Goal: Task Accomplishment & Management: Manage account settings

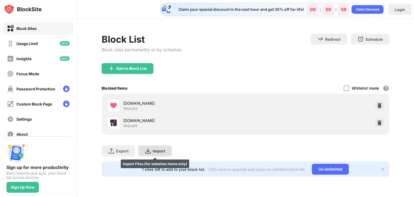
click at [147, 149] on img at bounding box center [148, 150] width 6 height 6
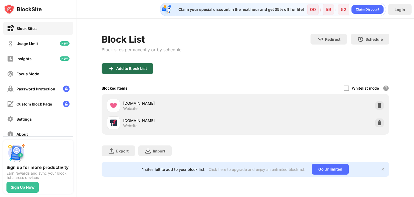
click at [109, 65] on img at bounding box center [111, 68] width 6 height 6
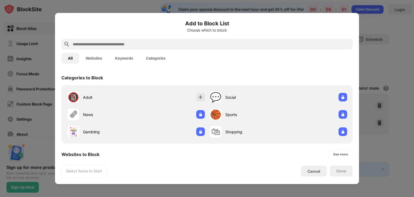
click at [121, 57] on button "Keywords" at bounding box center [124, 58] width 31 height 11
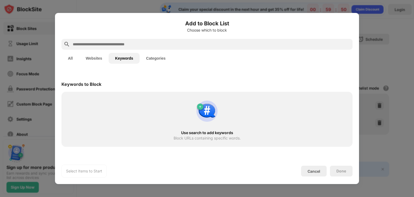
drag, startPoint x: 118, startPoint y: 106, endPoint x: 115, endPoint y: 104, distance: 3.2
click at [117, 107] on div "Use search to add keywords Block URLs containing specific words." at bounding box center [207, 119] width 285 height 49
click at [97, 46] on input "text" at bounding box center [211, 44] width 278 height 6
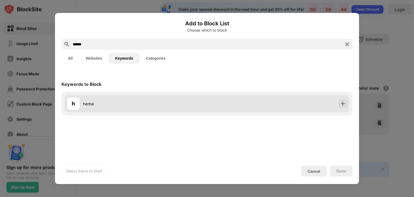
type input "******"
click at [158, 108] on div "h hentai" at bounding box center [137, 103] width 140 height 13
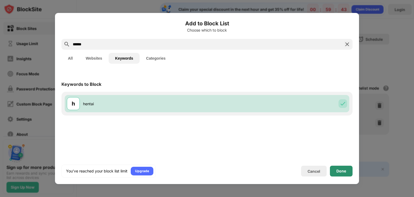
click at [349, 167] on div "Done" at bounding box center [341, 171] width 23 height 11
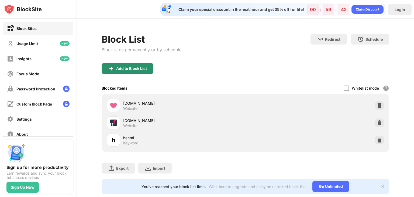
click at [125, 67] on div "Add to Block List" at bounding box center [131, 68] width 31 height 4
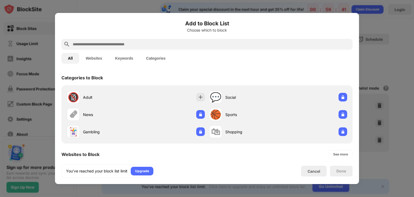
click at [105, 42] on input "text" at bounding box center [211, 44] width 278 height 6
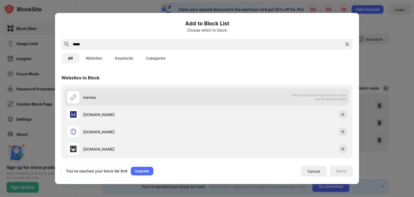
type input "*****"
click at [141, 102] on div "manwa" at bounding box center [137, 97] width 140 height 13
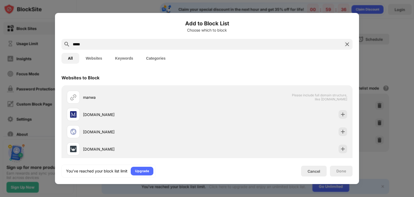
click at [100, 45] on input "*****" at bounding box center [207, 44] width 270 height 6
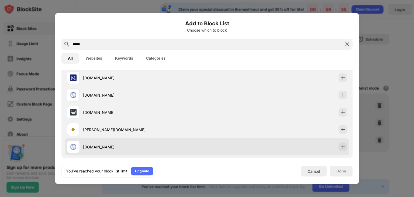
scroll to position [83, 0]
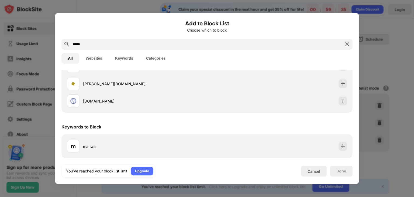
click at [132, 61] on button "Keywords" at bounding box center [124, 58] width 31 height 11
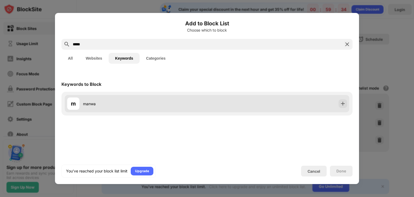
click at [210, 99] on div "m manwa" at bounding box center [207, 103] width 285 height 17
click at [299, 97] on div "m manwa" at bounding box center [207, 103] width 285 height 17
click at [341, 103] on img at bounding box center [342, 103] width 5 height 5
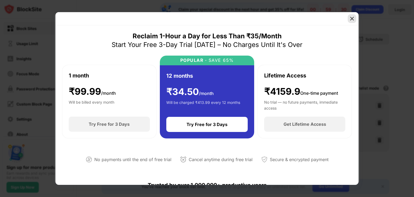
click at [353, 18] on img at bounding box center [351, 18] width 5 height 5
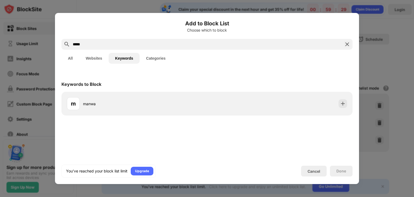
click at [347, 43] on img at bounding box center [347, 44] width 6 height 6
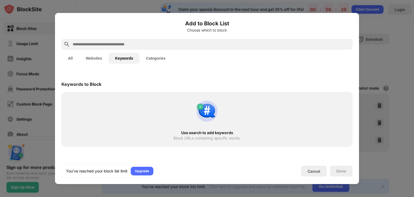
click at [360, 40] on div at bounding box center [207, 98] width 414 height 197
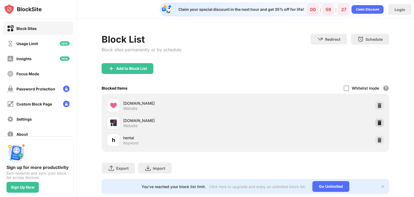
click at [377, 121] on img at bounding box center [379, 122] width 5 height 5
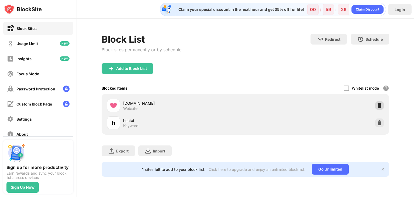
click at [378, 105] on img at bounding box center [379, 105] width 5 height 5
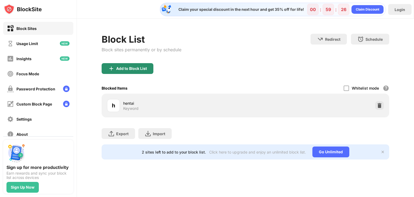
click at [127, 68] on div "Add to Block List" at bounding box center [131, 68] width 31 height 4
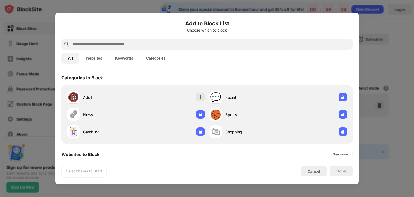
click at [134, 56] on button "Keywords" at bounding box center [124, 58] width 31 height 11
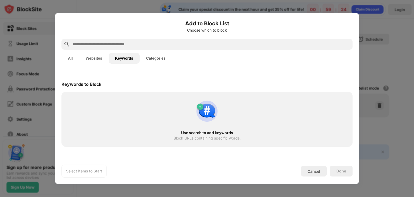
click at [131, 47] on input "text" at bounding box center [211, 44] width 278 height 6
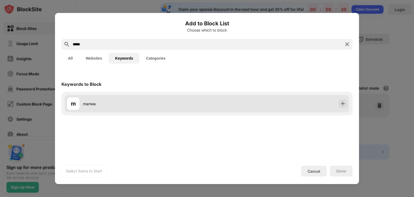
type input "*****"
click at [340, 106] on img at bounding box center [342, 103] width 5 height 5
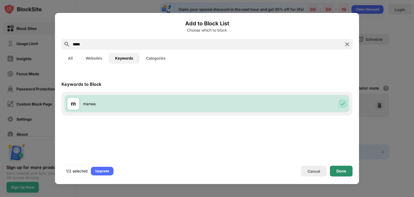
click at [338, 166] on div "Done" at bounding box center [341, 171] width 23 height 11
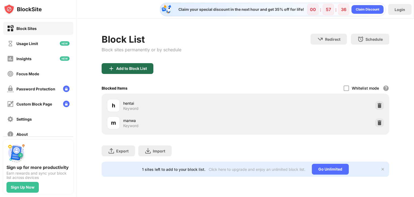
click at [136, 71] on div "Add to Block List" at bounding box center [128, 68] width 52 height 11
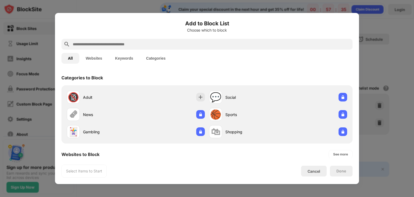
click at [127, 59] on button "Keywords" at bounding box center [124, 58] width 31 height 11
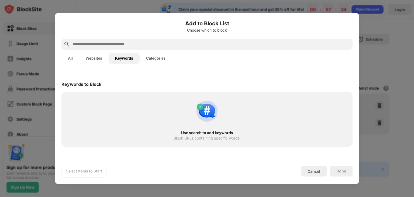
click at [100, 60] on button "Websites" at bounding box center [93, 58] width 29 height 11
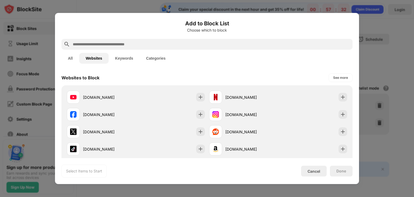
click at [69, 60] on button "All" at bounding box center [70, 58] width 18 height 11
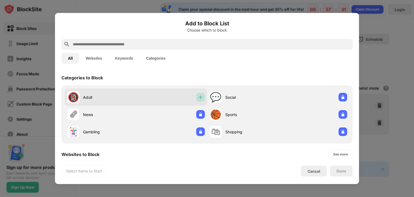
click at [198, 98] on img at bounding box center [200, 96] width 5 height 5
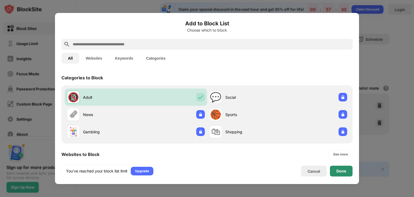
click at [343, 172] on div "Done" at bounding box center [342, 171] width 10 height 4
